Goal: Task Accomplishment & Management: Manage account settings

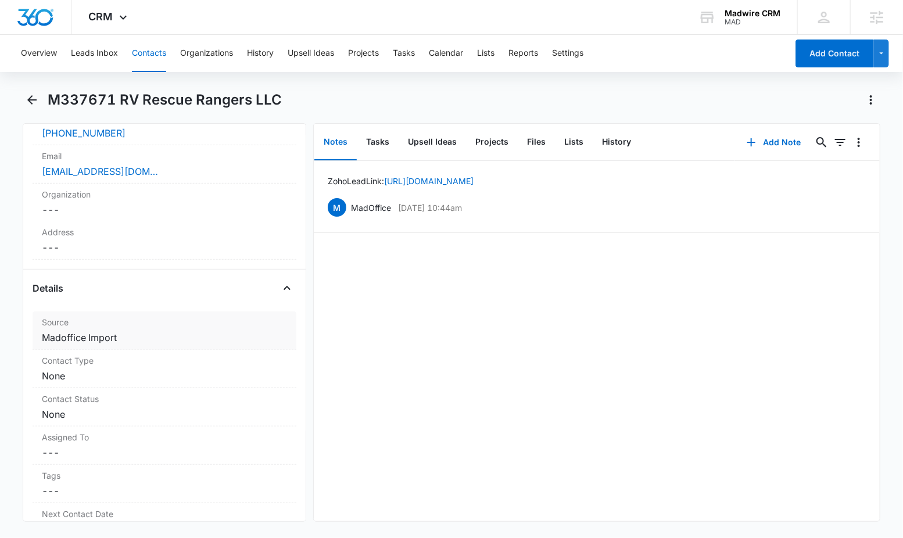
scroll to position [309, 0]
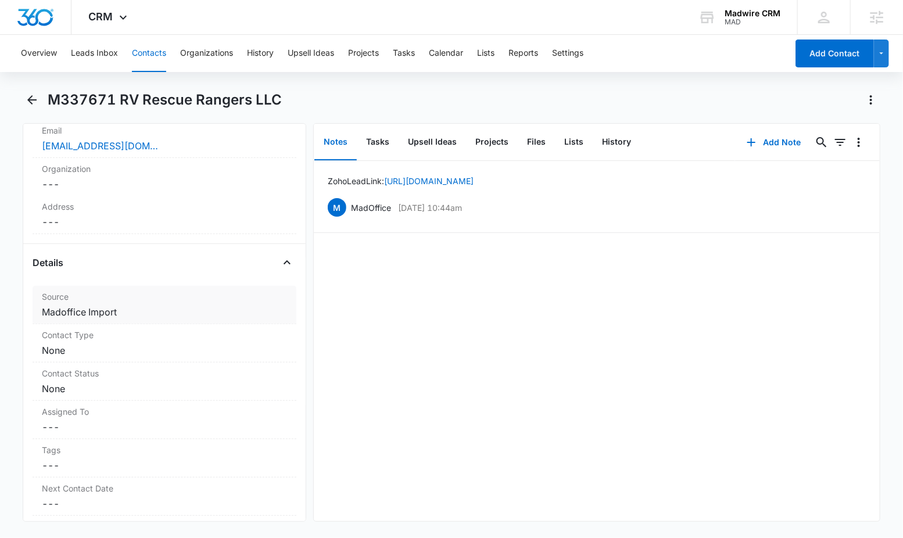
click at [128, 313] on dd "Cancel Save Changes Madoffice Import" at bounding box center [164, 312] width 245 height 14
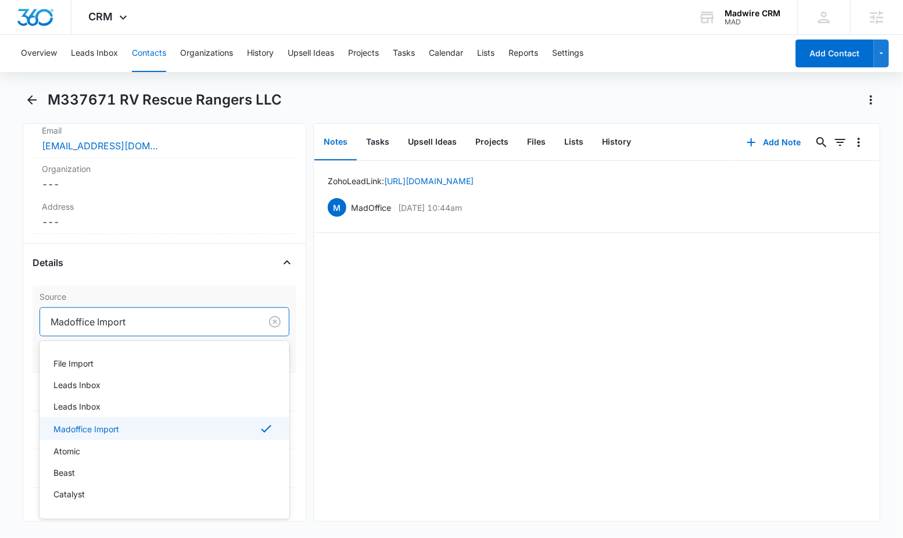
click at [136, 324] on div at bounding box center [148, 322] width 195 height 16
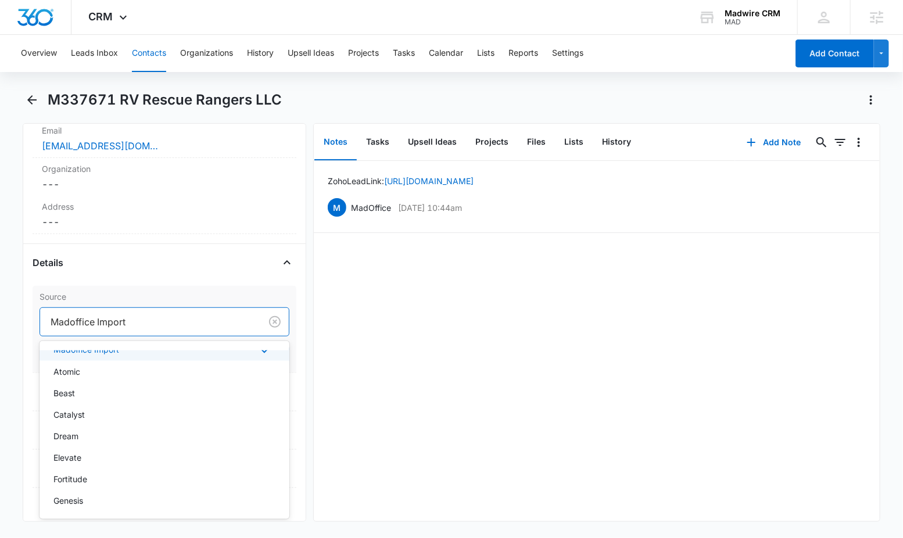
scroll to position [108, 0]
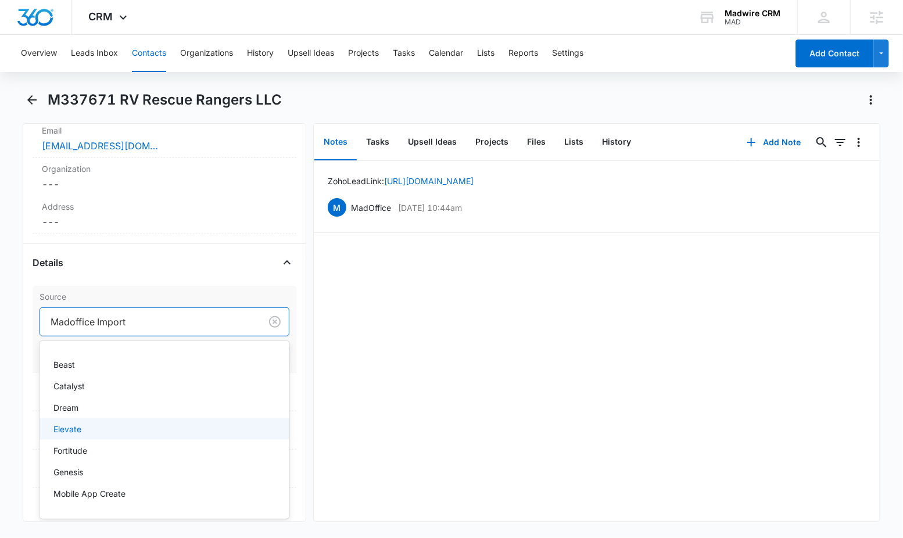
click at [162, 430] on div "Elevate" at bounding box center [163, 429] width 220 height 12
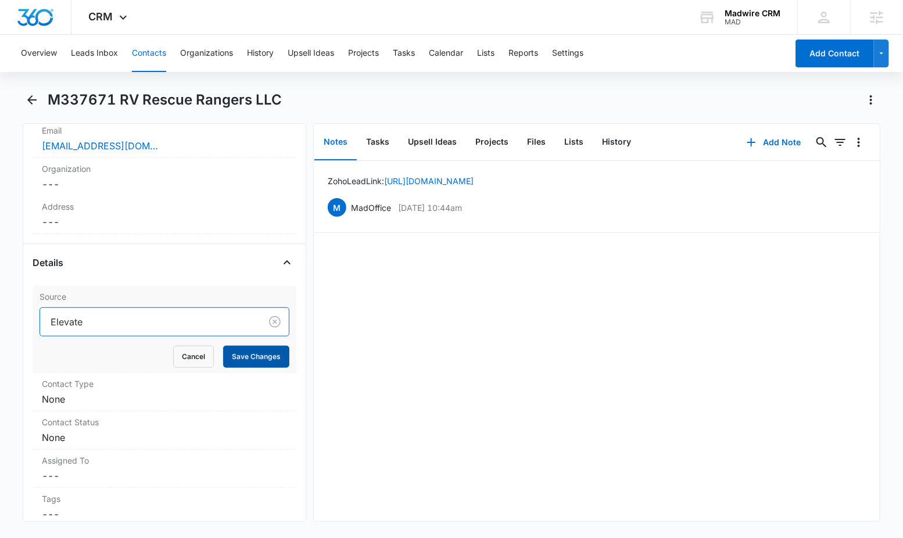
click at [224, 356] on button "Save Changes" at bounding box center [256, 357] width 66 height 22
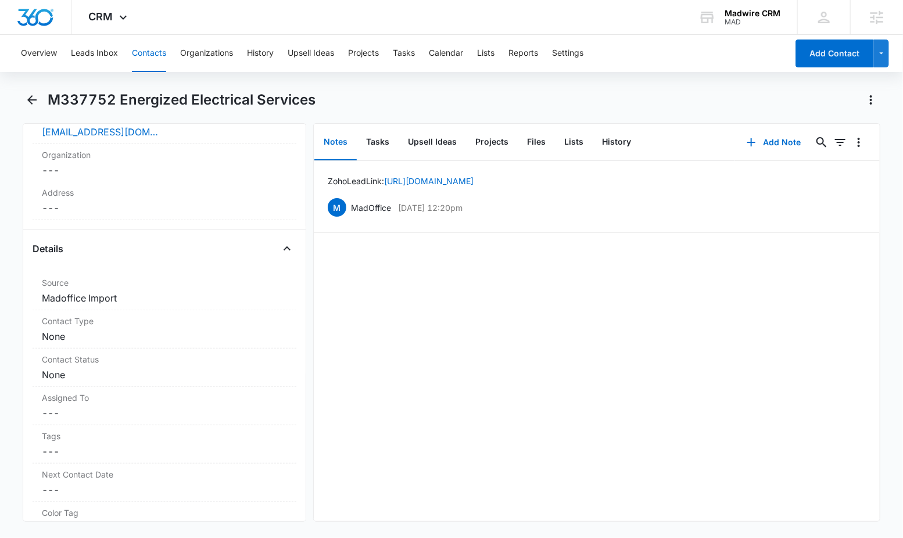
scroll to position [343, 0]
click at [102, 296] on dd "Cancel Save Changes Madoffice Import" at bounding box center [164, 295] width 245 height 14
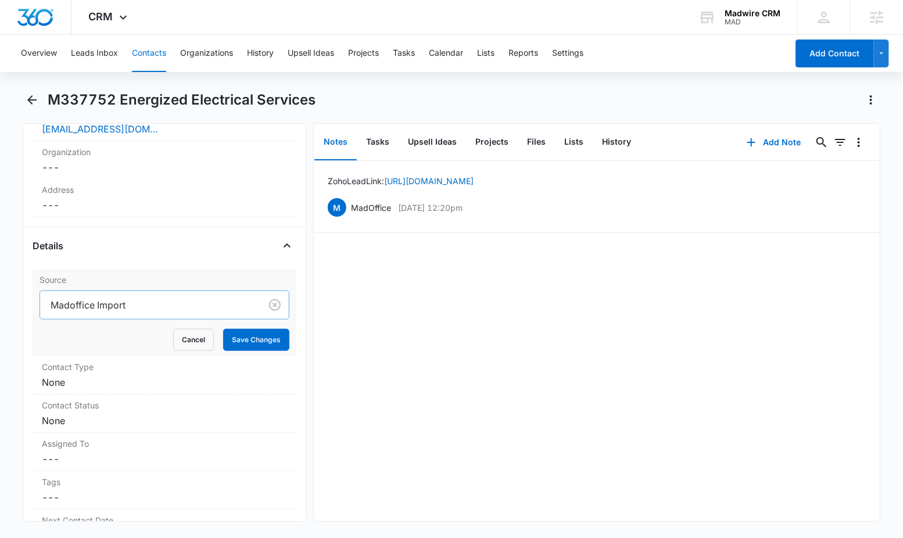
click at [105, 304] on div at bounding box center [148, 305] width 195 height 16
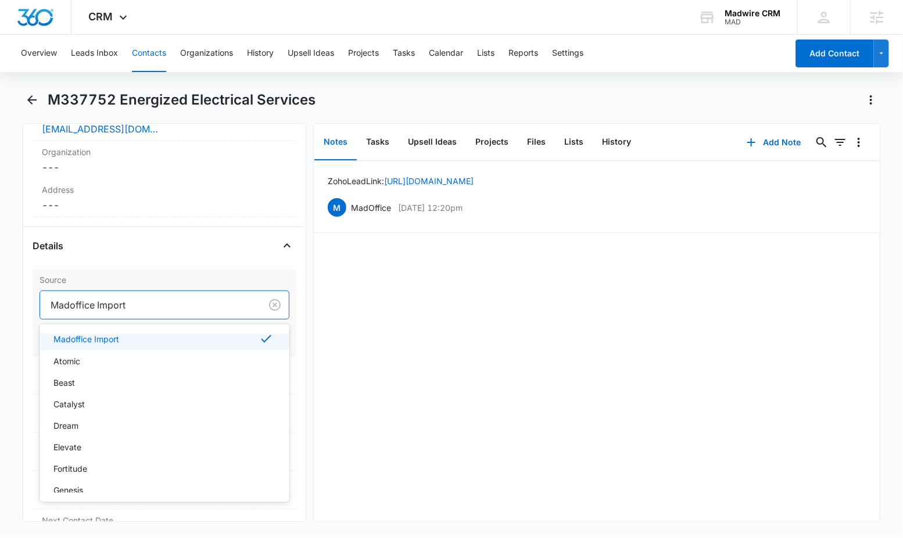
scroll to position [102, 0]
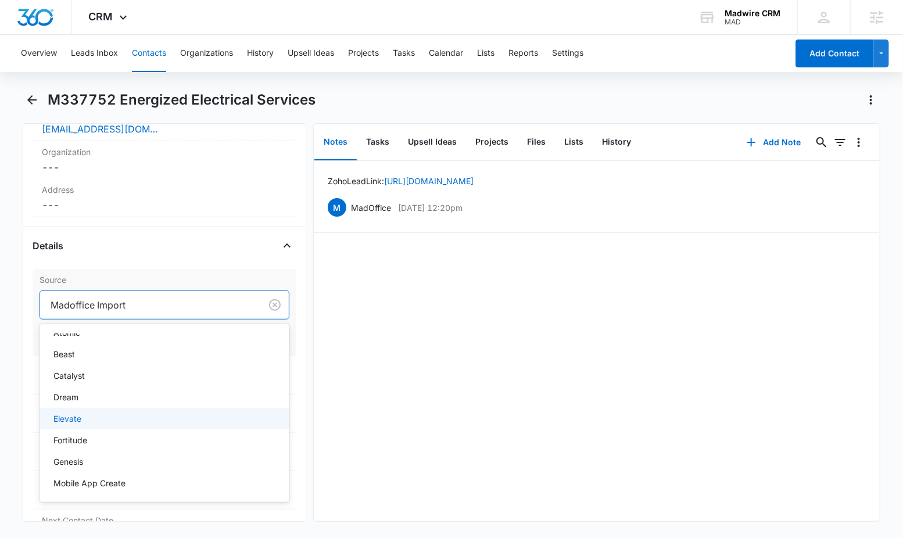
click at [153, 414] on div "Elevate" at bounding box center [163, 418] width 220 height 12
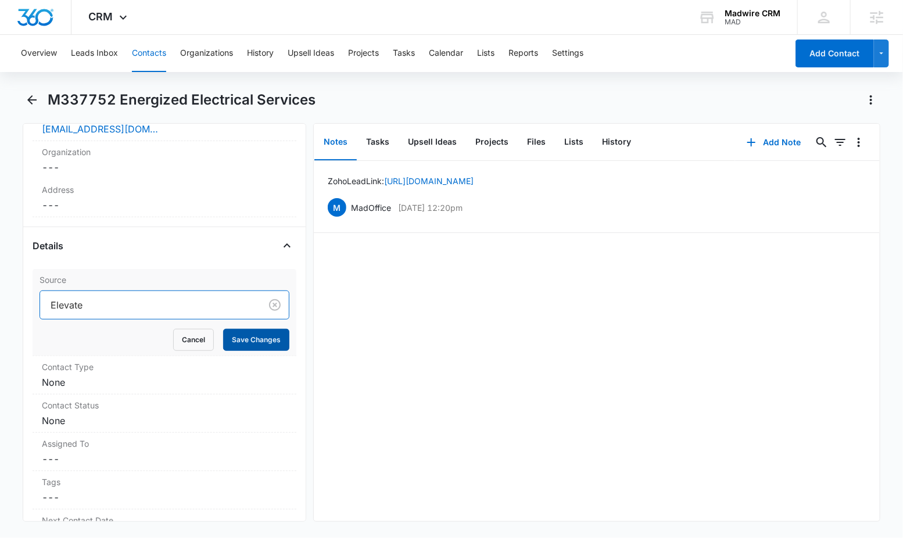
click at [250, 342] on button "Save Changes" at bounding box center [256, 340] width 66 height 22
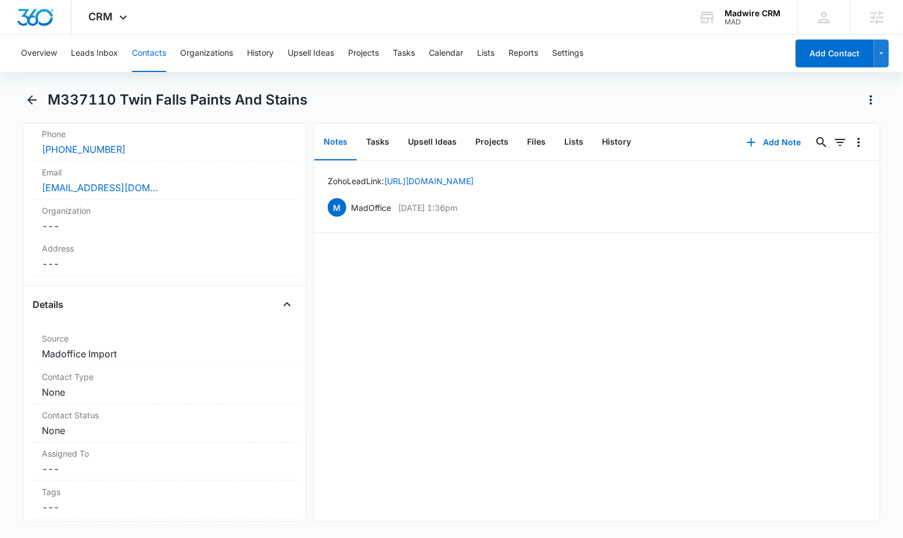
scroll to position [286, 0]
click at [102, 352] on dd "Cancel Save Changes Madoffice Import" at bounding box center [164, 353] width 245 height 14
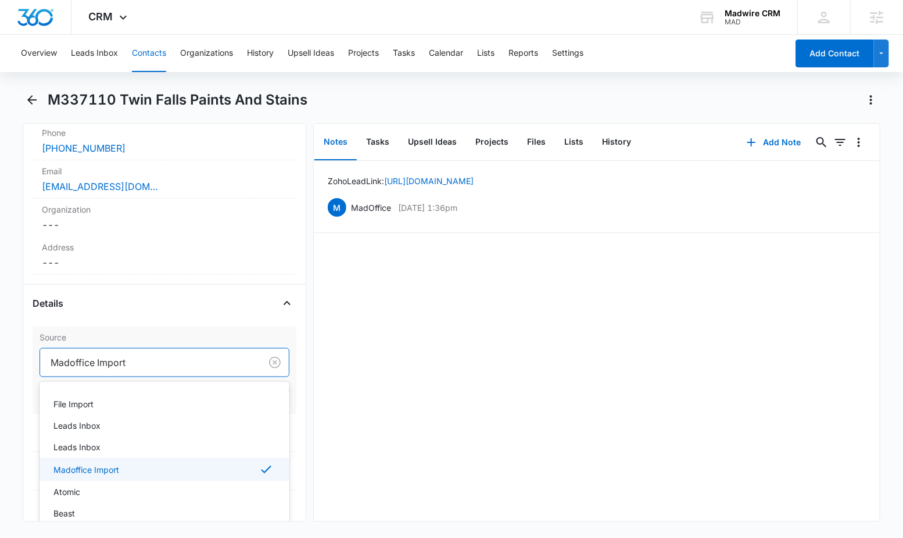
click at [133, 364] on div at bounding box center [148, 362] width 195 height 16
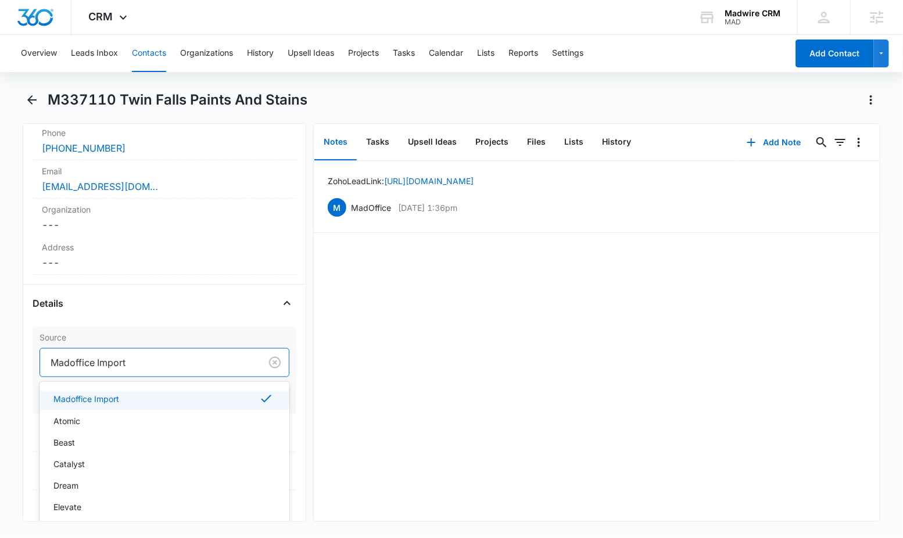
scroll to position [101, 0]
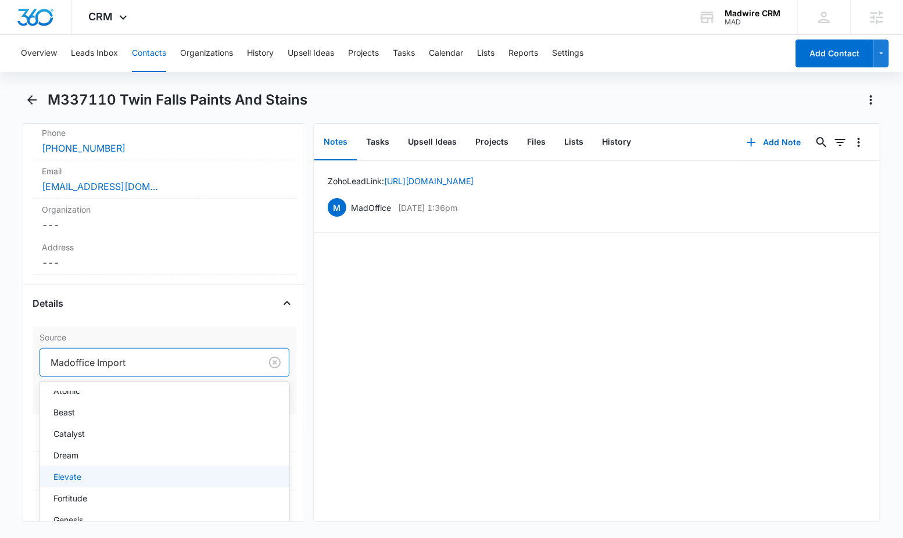
click at [183, 469] on div "Elevate" at bounding box center [165, 476] width 250 height 21
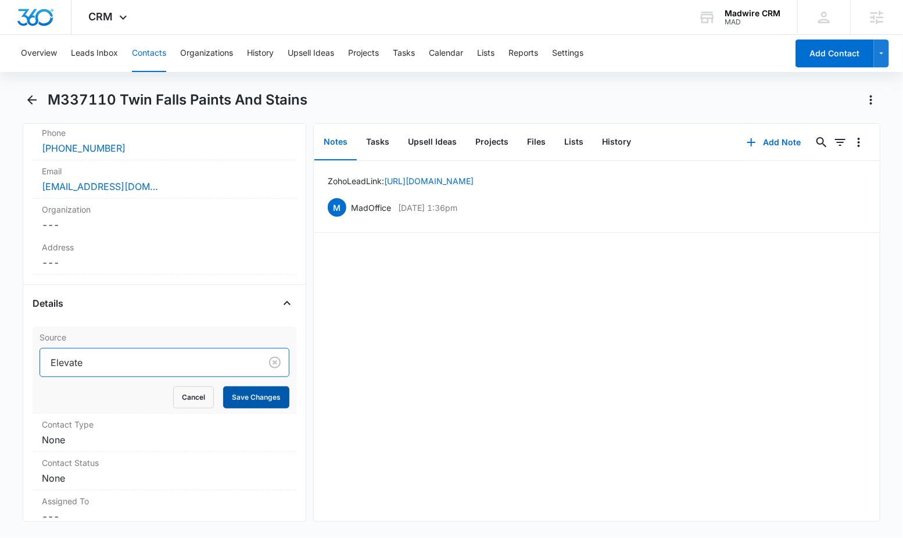
click at [242, 394] on button "Save Changes" at bounding box center [256, 397] width 66 height 22
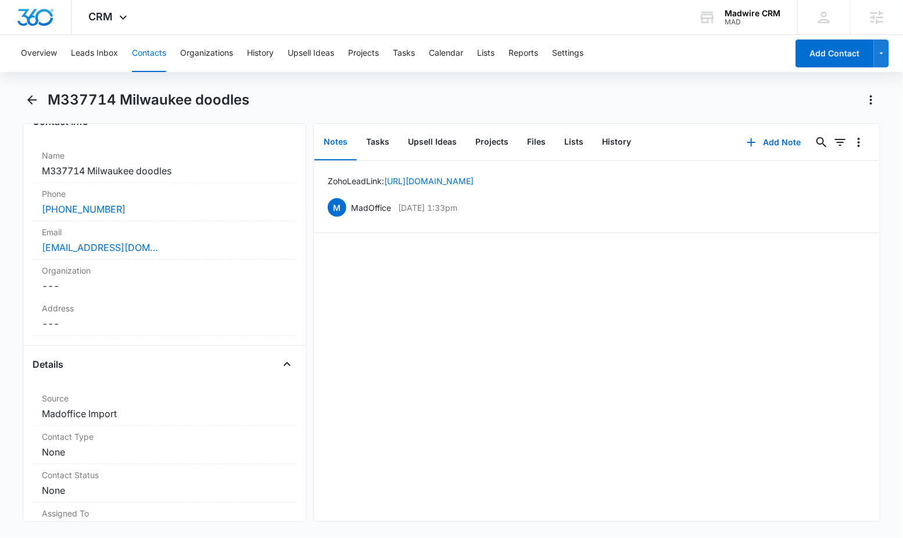
scroll to position [253, 0]
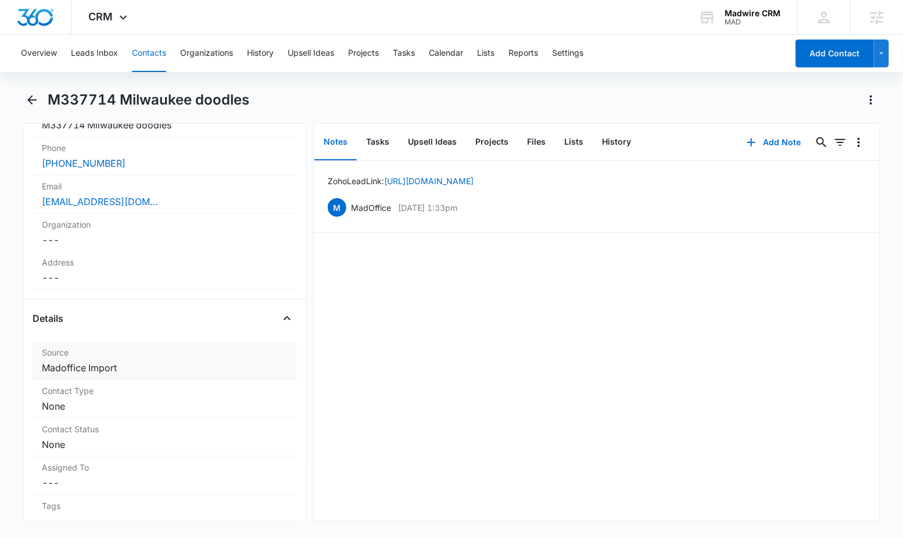
click at [97, 367] on dd "Cancel Save Changes Madoffice Import" at bounding box center [164, 368] width 245 height 14
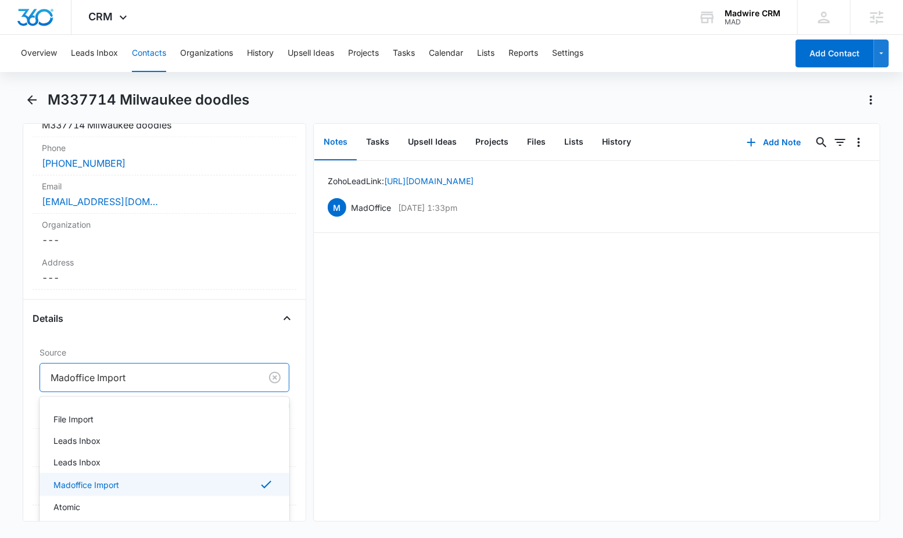
click at [109, 378] on div at bounding box center [148, 377] width 195 height 16
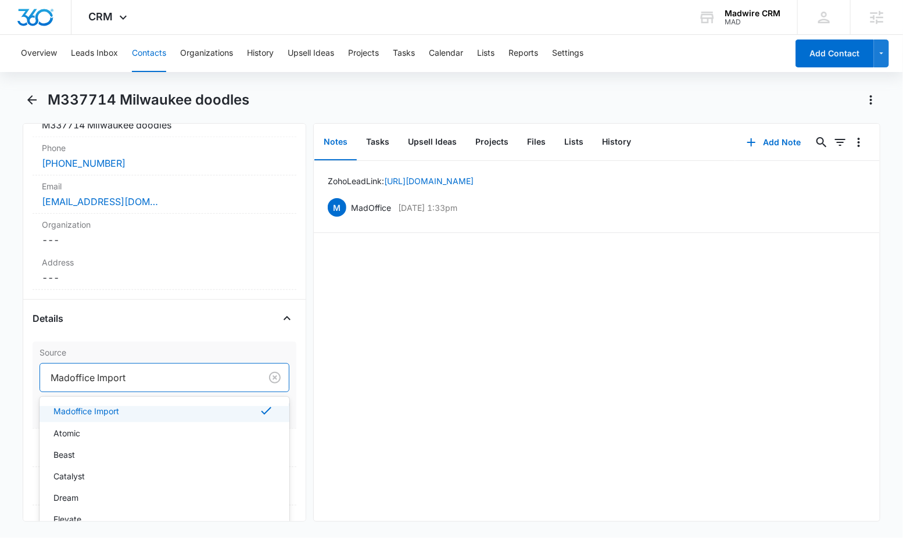
scroll to position [102, 0]
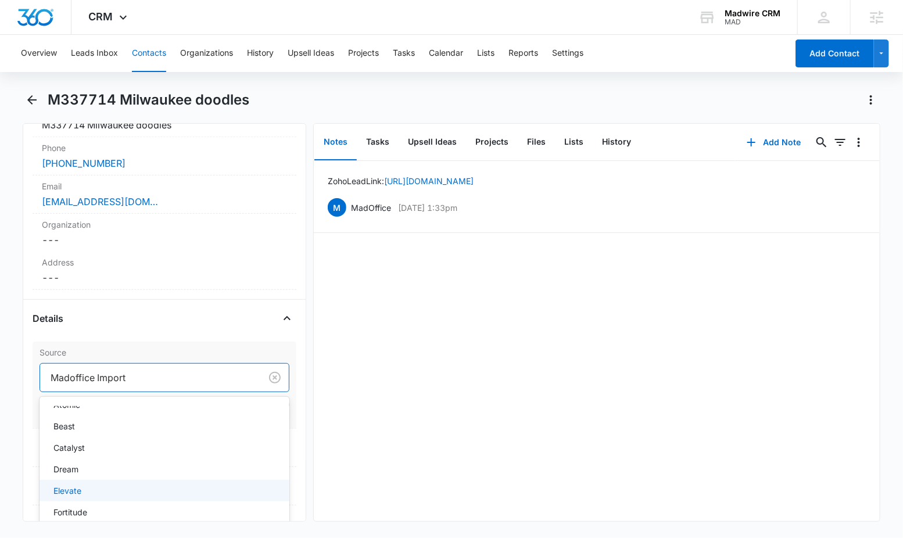
click at [175, 485] on div "Elevate" at bounding box center [163, 491] width 220 height 12
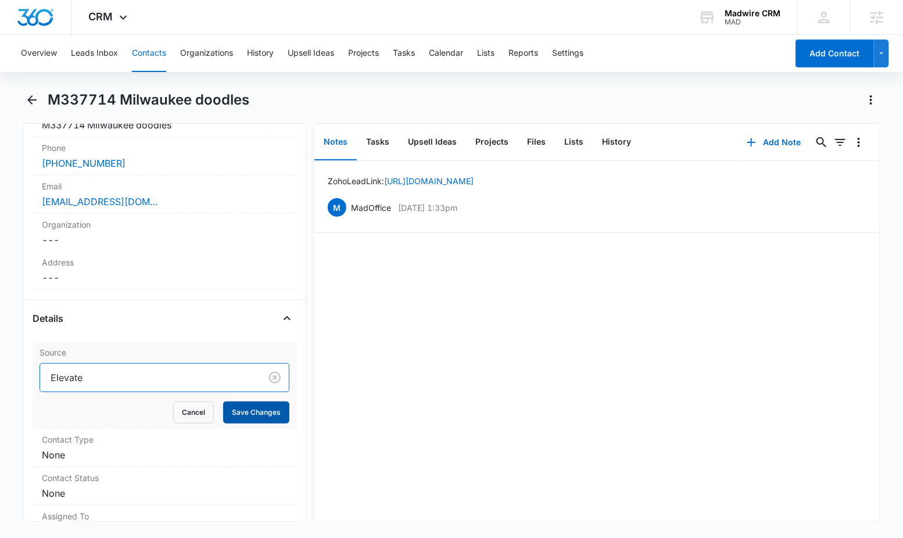
click at [250, 409] on button "Save Changes" at bounding box center [256, 412] width 66 height 22
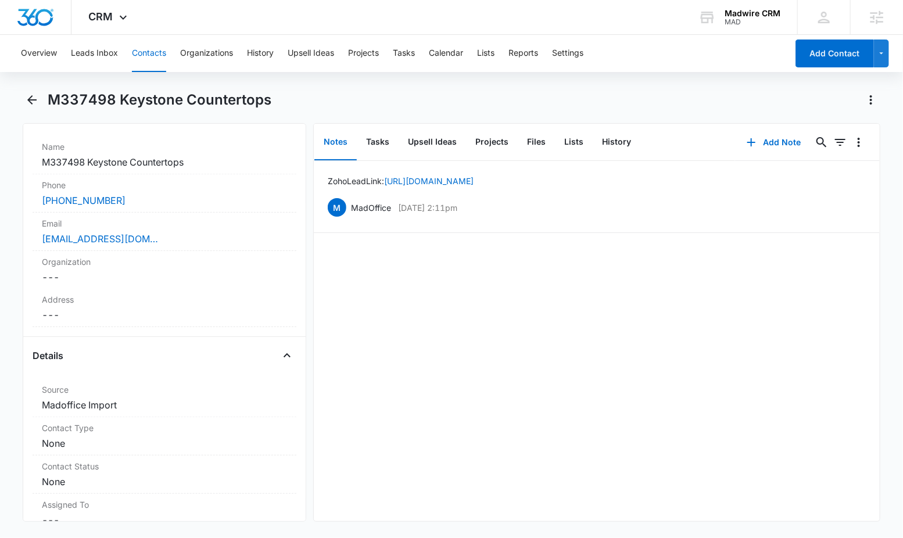
scroll to position [227, 0]
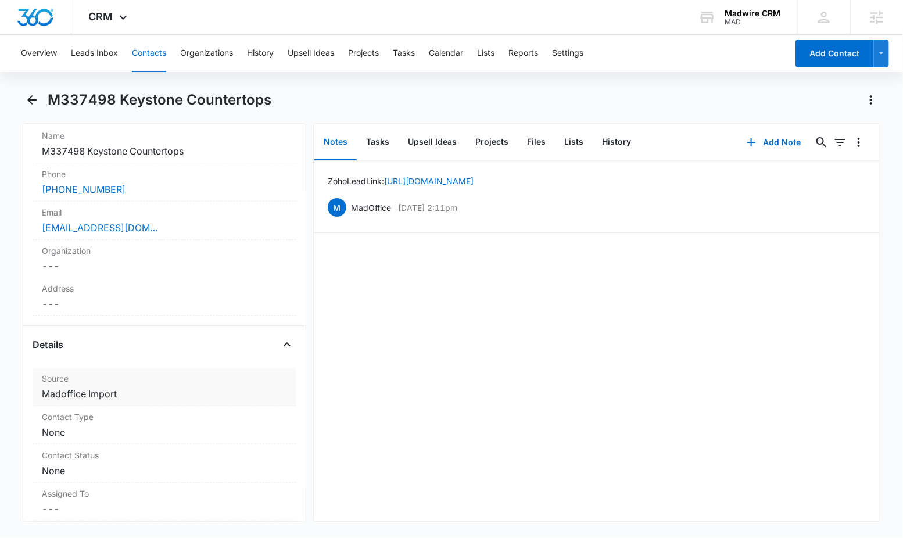
click at [119, 393] on dd "Cancel Save Changes Madoffice Import" at bounding box center [164, 394] width 245 height 14
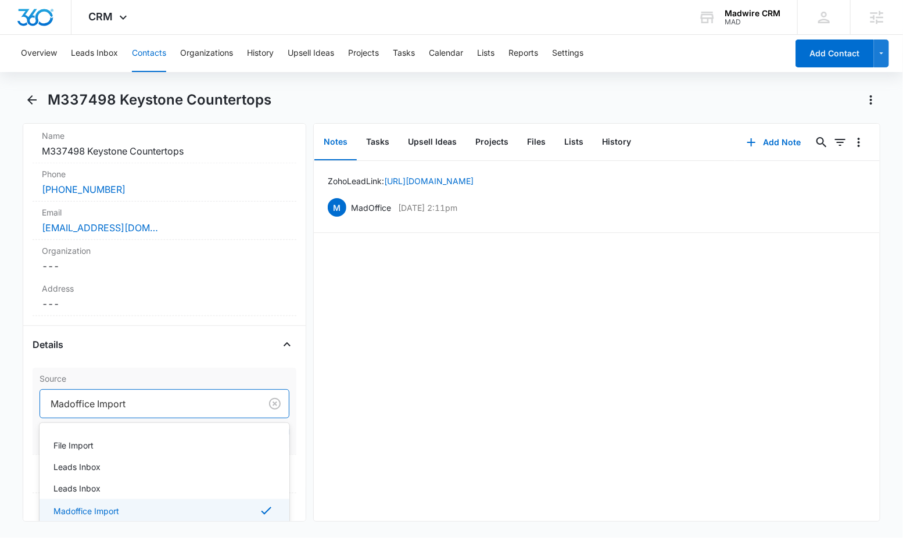
click at [160, 403] on div at bounding box center [148, 404] width 195 height 16
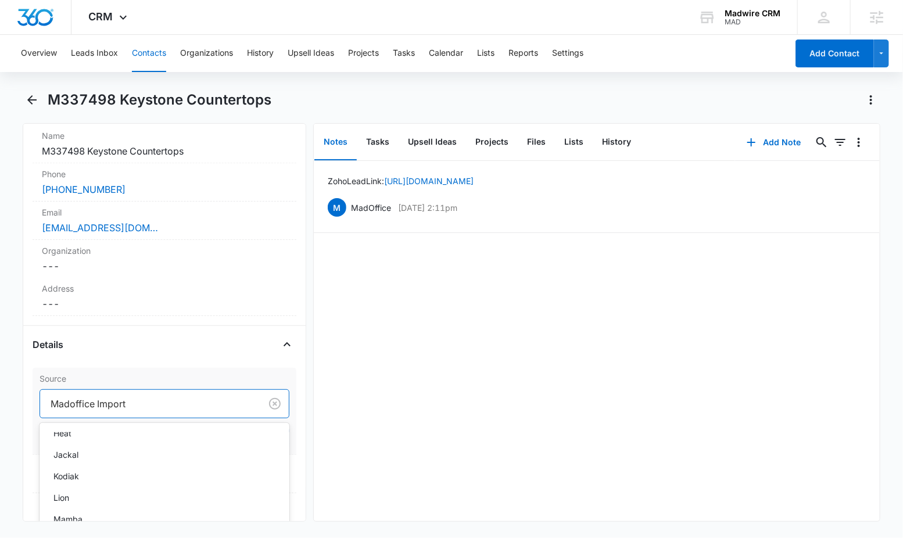
scroll to position [310, 0]
click at [168, 462] on div "Lion" at bounding box center [163, 460] width 220 height 12
click at [232, 440] on button "Save Changes" at bounding box center [256, 439] width 66 height 22
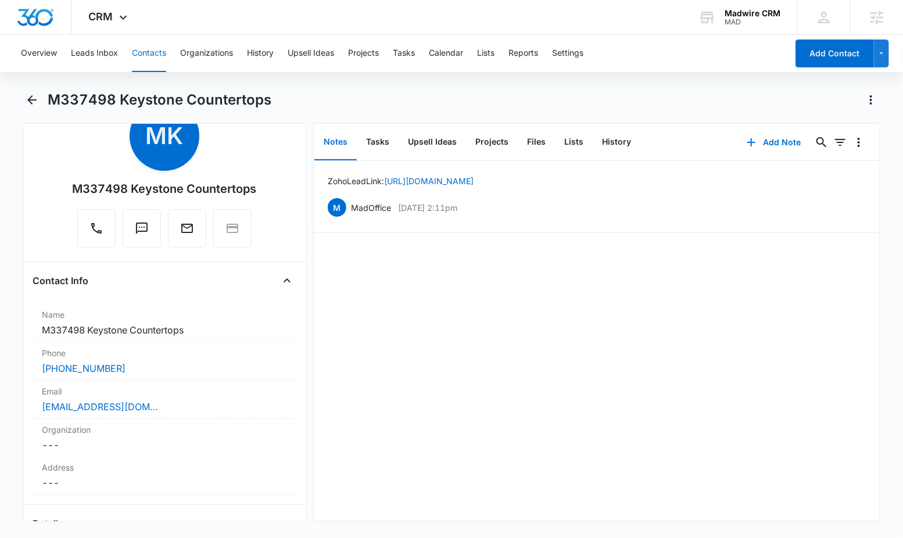
scroll to position [0, 0]
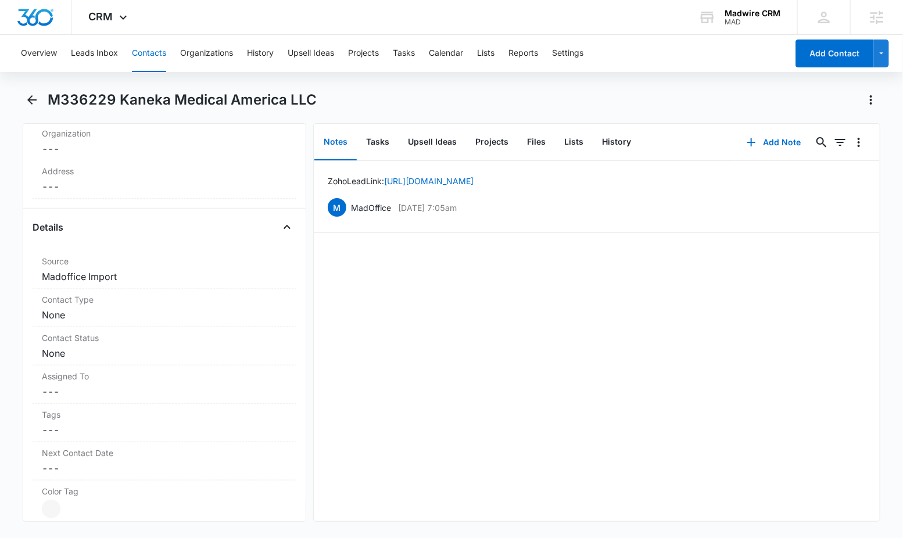
scroll to position [390, 0]
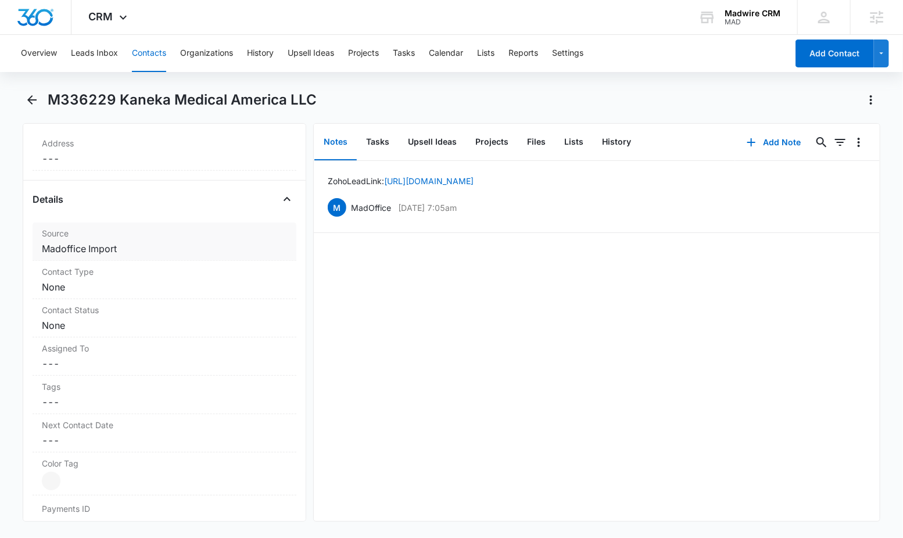
click at [113, 250] on dd "Cancel Save Changes Madoffice Import" at bounding box center [164, 249] width 245 height 14
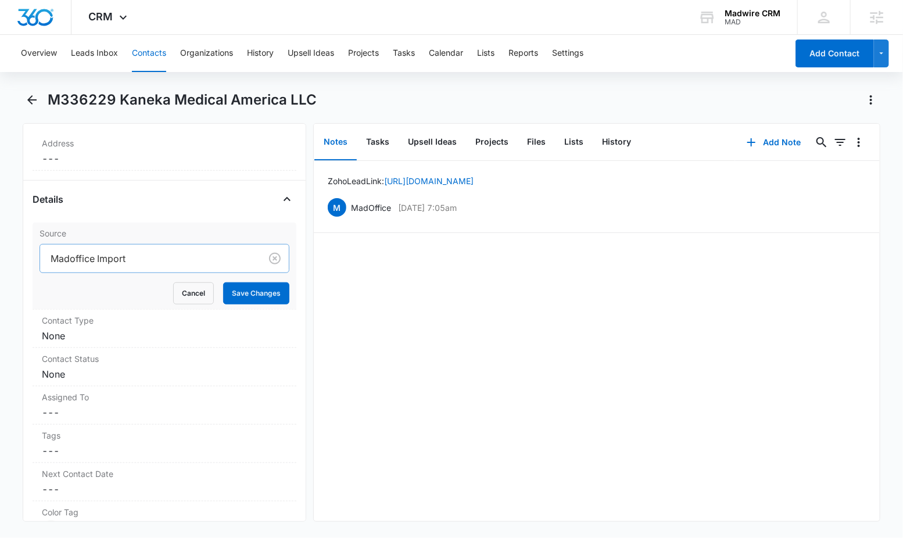
click at [145, 259] on div at bounding box center [148, 258] width 195 height 16
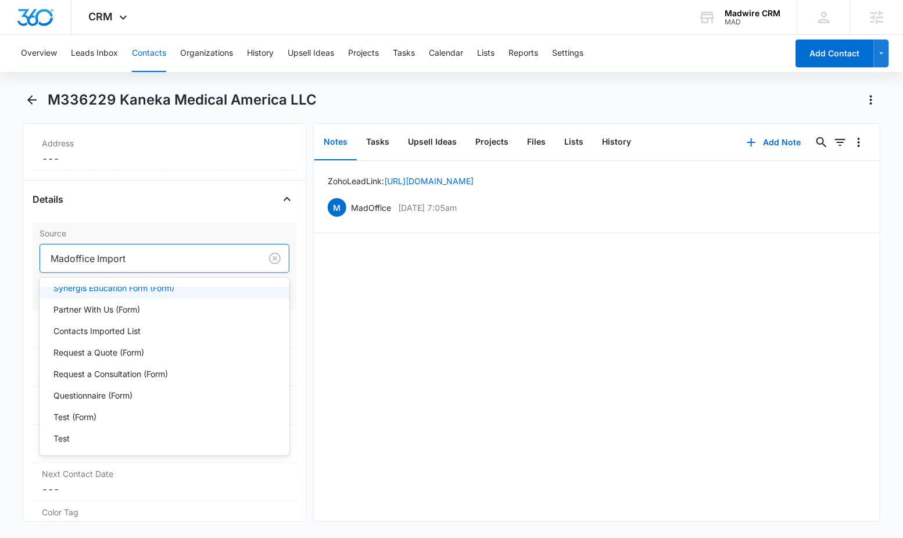
scroll to position [1197, 0]
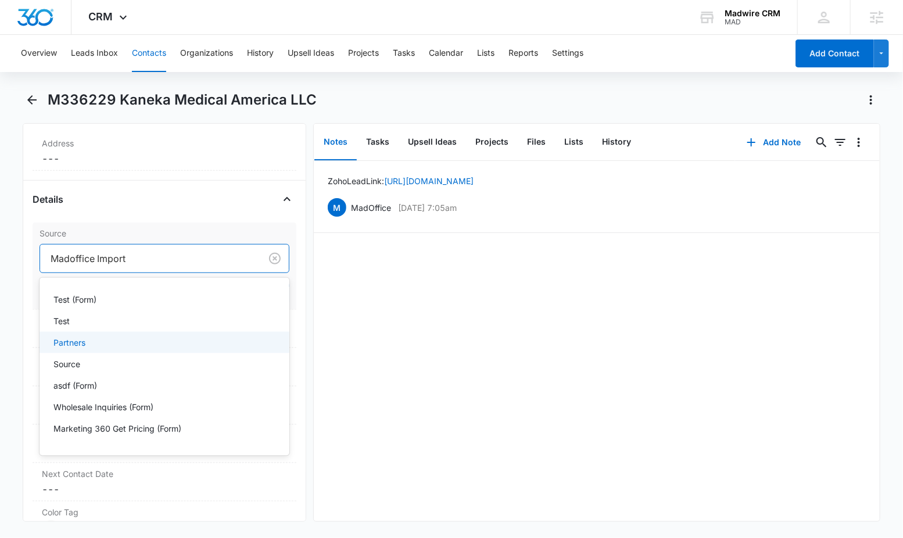
click at [156, 349] on div "Partners" at bounding box center [163, 342] width 220 height 12
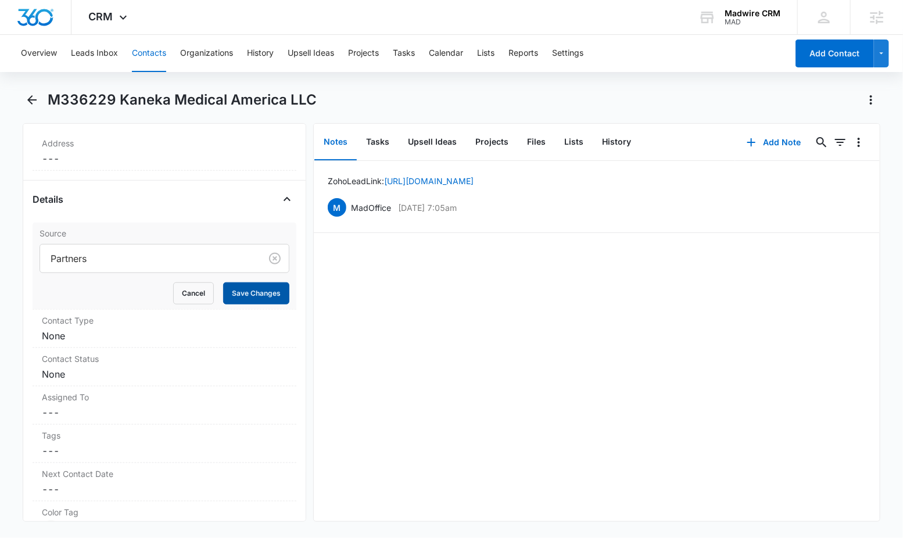
click at [236, 293] on button "Save Changes" at bounding box center [256, 293] width 66 height 22
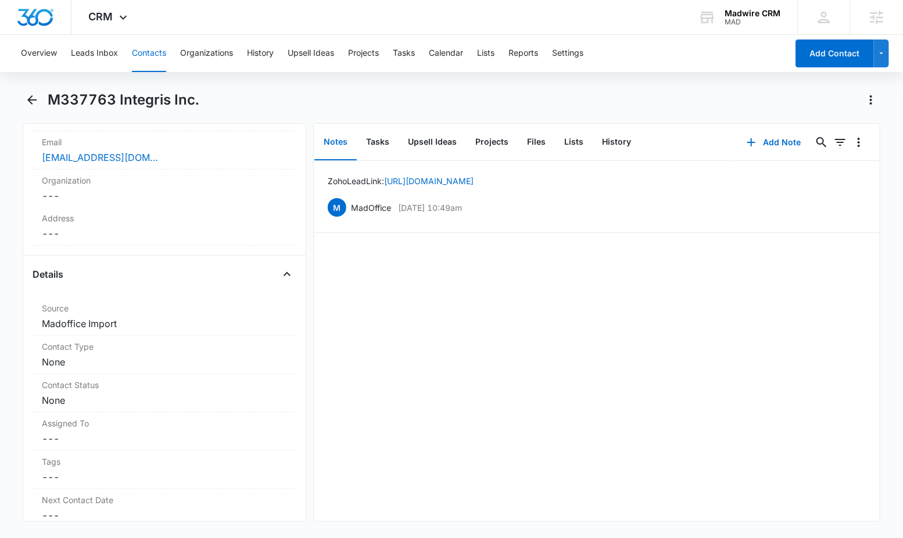
scroll to position [300, 0]
click at [99, 321] on dd "Cancel Save Changes Madoffice Import" at bounding box center [164, 321] width 245 height 14
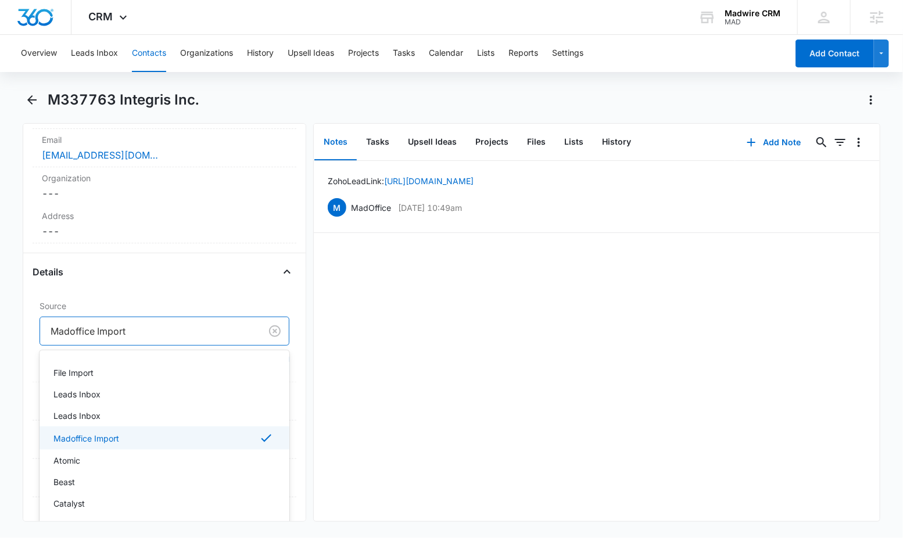
click at [119, 332] on div at bounding box center [148, 331] width 195 height 16
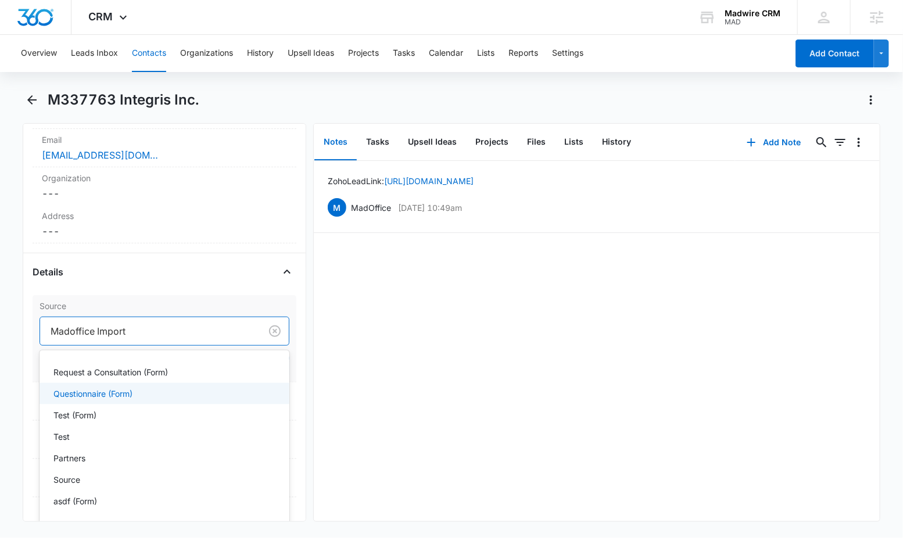
scroll to position [1157, 0]
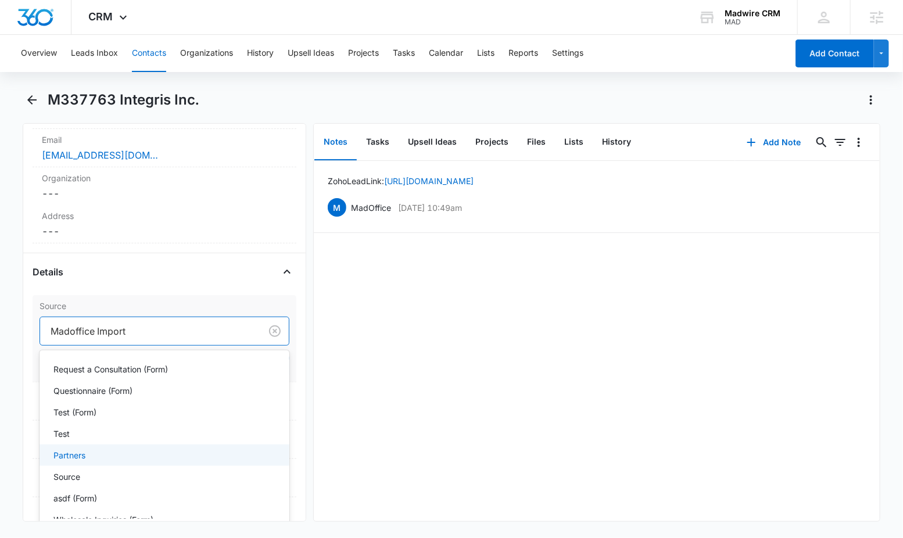
click at [144, 461] on div "Partners" at bounding box center [163, 455] width 220 height 12
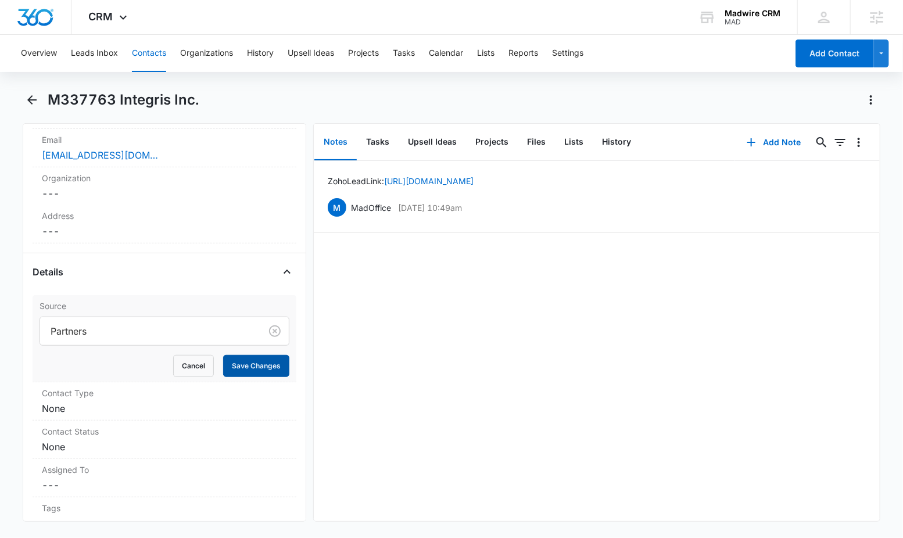
click at [235, 367] on button "Save Changes" at bounding box center [256, 366] width 66 height 22
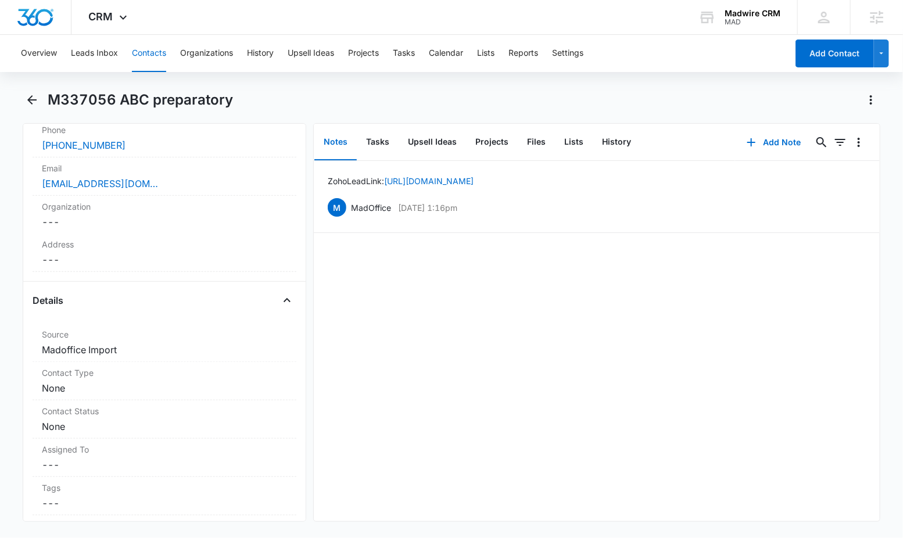
scroll to position [276, 0]
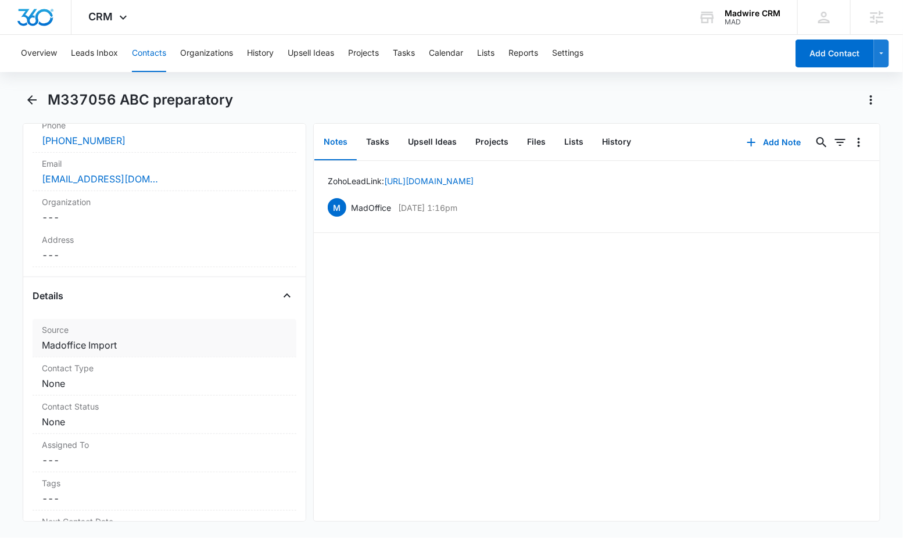
click at [132, 343] on dd "Cancel Save Changes Madoffice Import" at bounding box center [164, 345] width 245 height 14
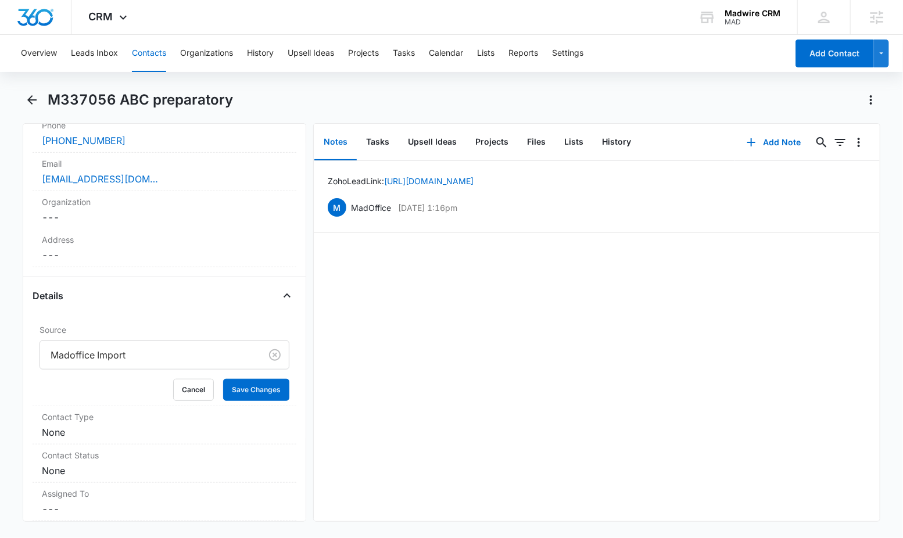
click at [135, 353] on div at bounding box center [148, 355] width 195 height 16
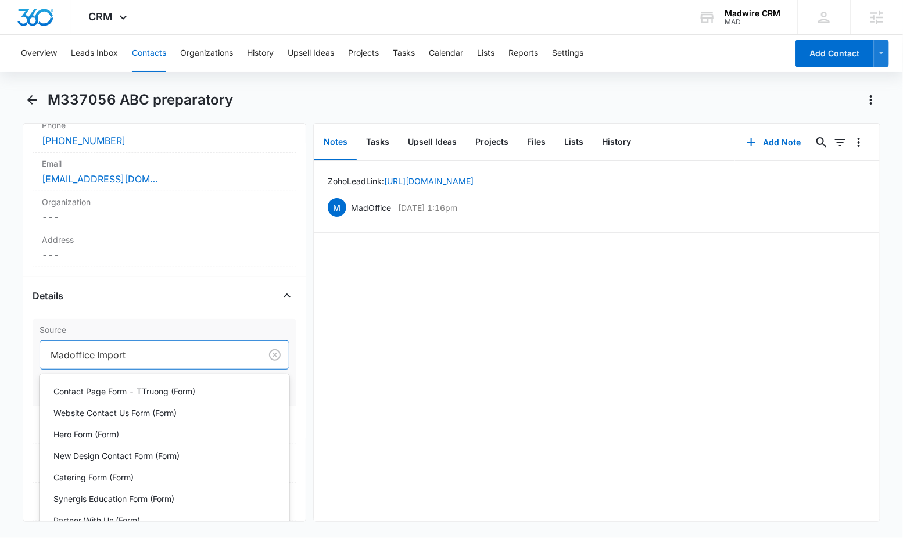
scroll to position [1197, 0]
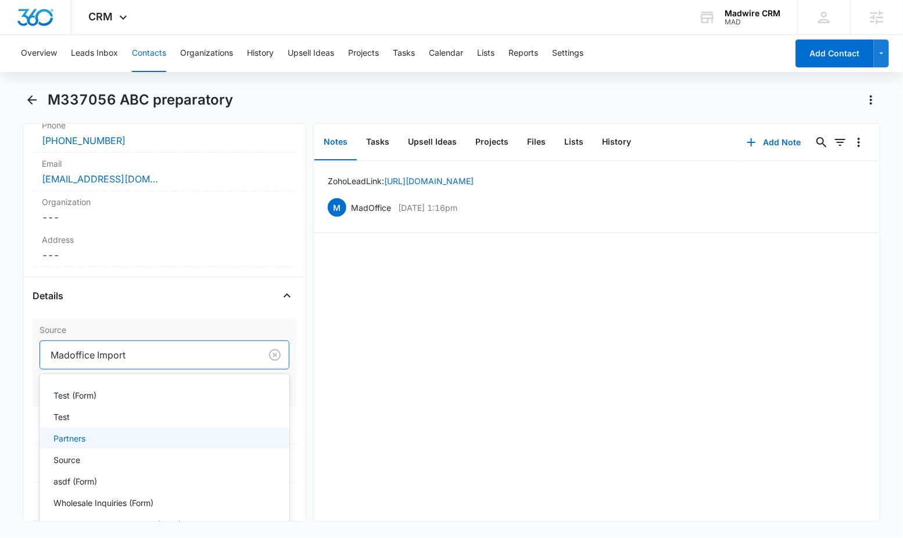
click at [153, 444] on div "Partners" at bounding box center [163, 438] width 220 height 12
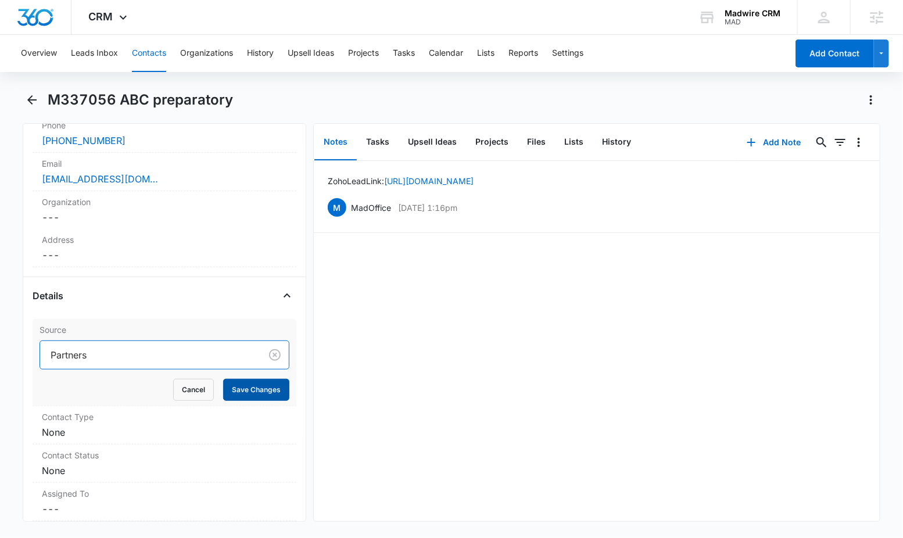
click at [237, 387] on button "Save Changes" at bounding box center [256, 390] width 66 height 22
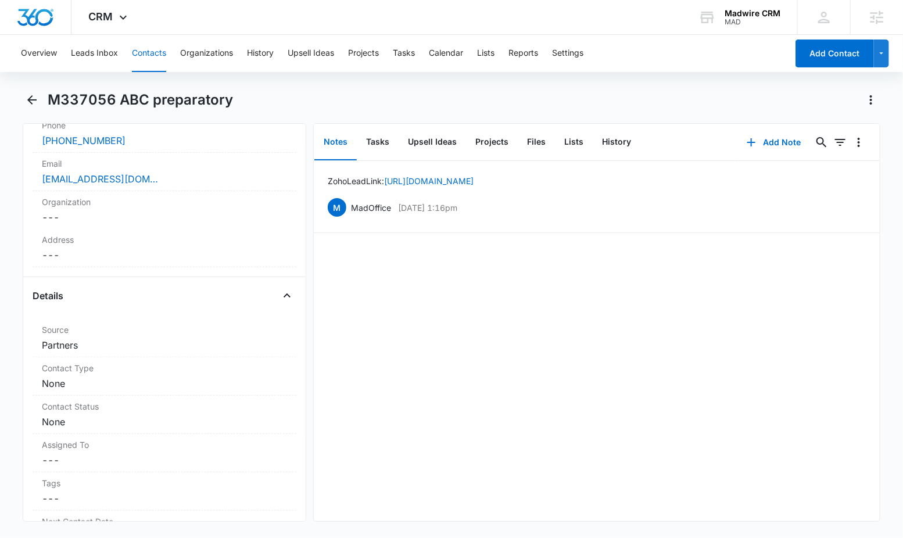
click at [640, 95] on div "M337056 ABC preparatory" at bounding box center [464, 100] width 833 height 19
